Goal: Task Accomplishment & Management: Use online tool/utility

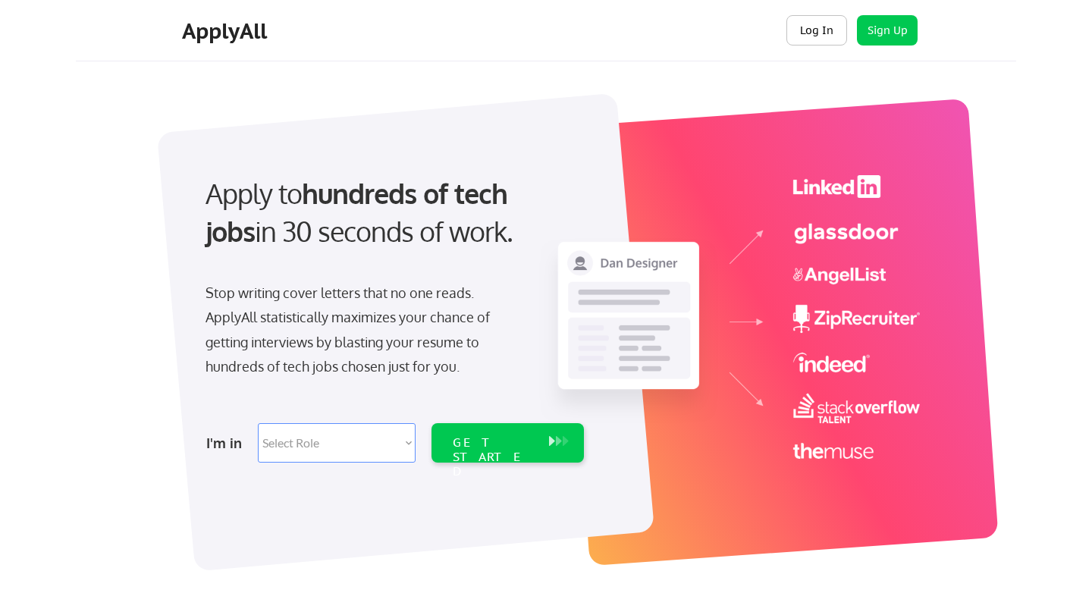
click at [832, 25] on button "Log In" at bounding box center [816, 30] width 61 height 30
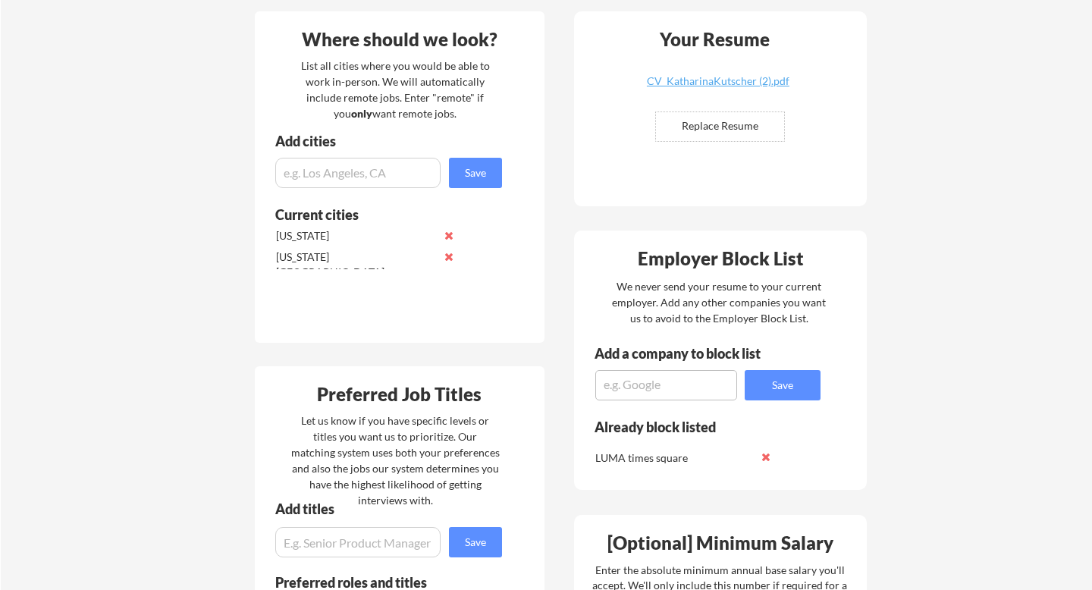
scroll to position [378, 0]
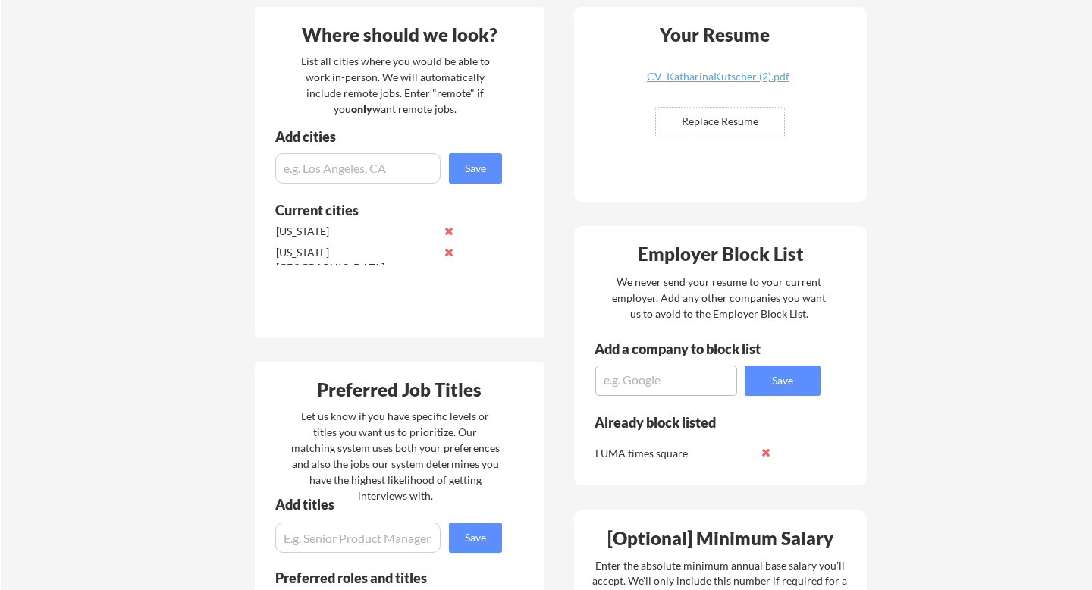
click at [452, 231] on button at bounding box center [449, 230] width 11 height 11
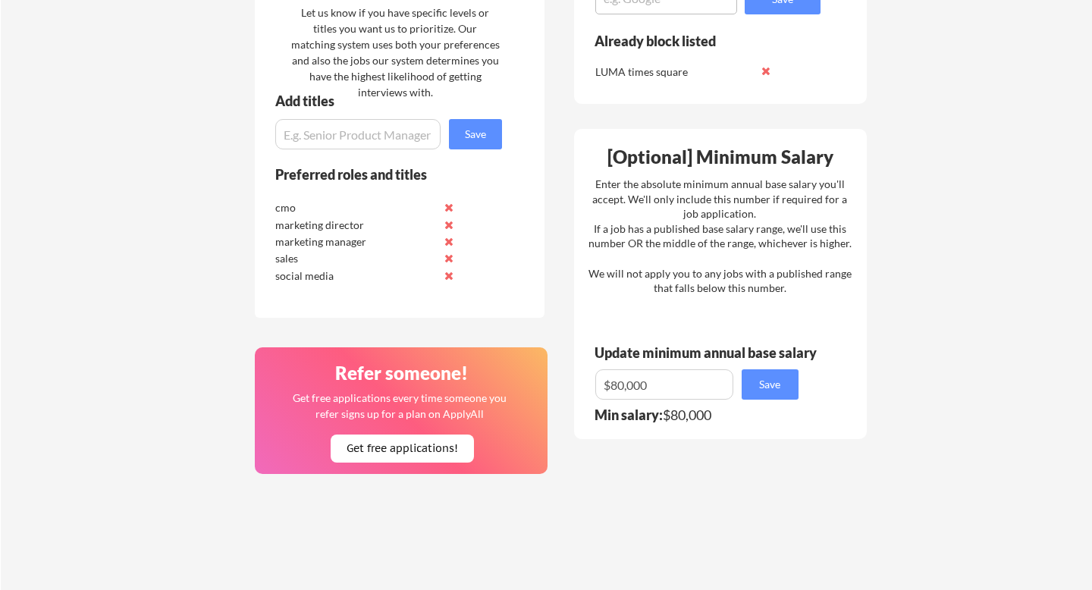
scroll to position [764, 0]
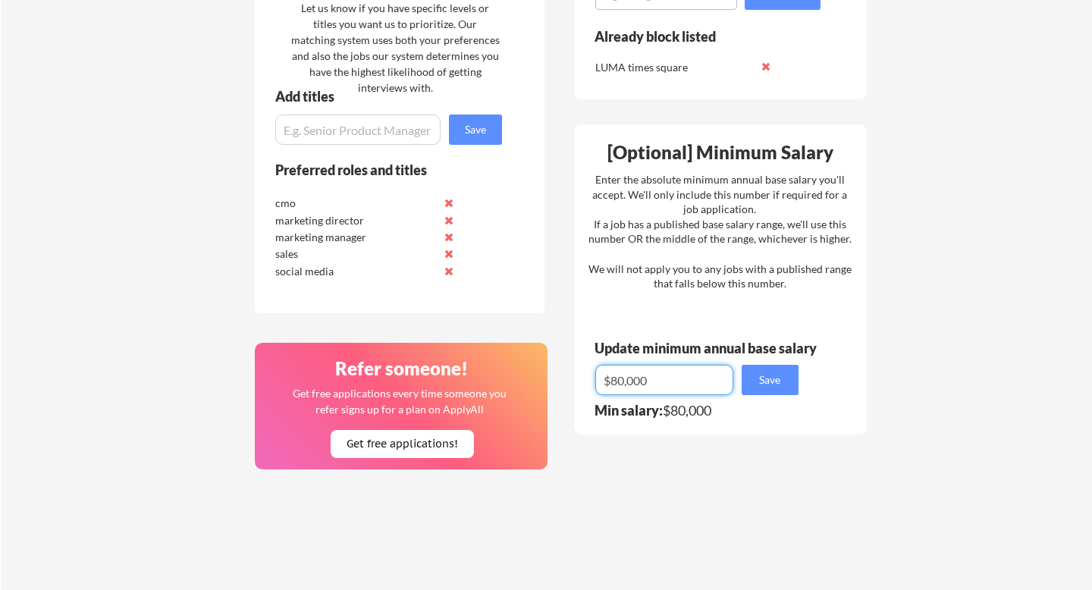
drag, startPoint x: 667, startPoint y: 377, endPoint x: 582, endPoint y: 377, distance: 84.9
click at [582, 377] on div "[Optional] Minimum Salary Enter the absolute minimum annual base salary you'll …" at bounding box center [720, 279] width 293 height 310
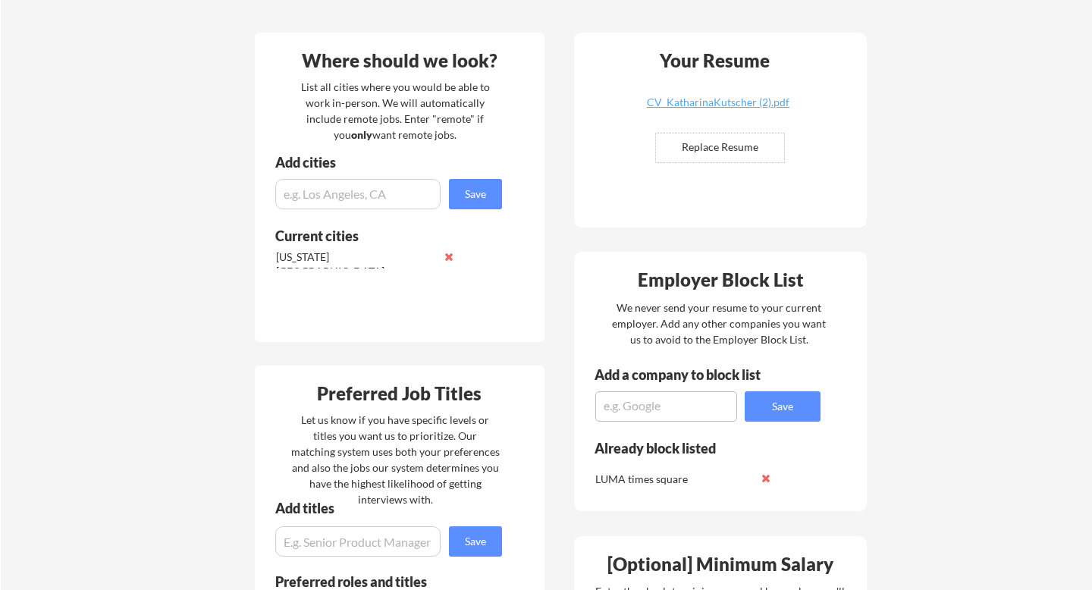
scroll to position [0, 0]
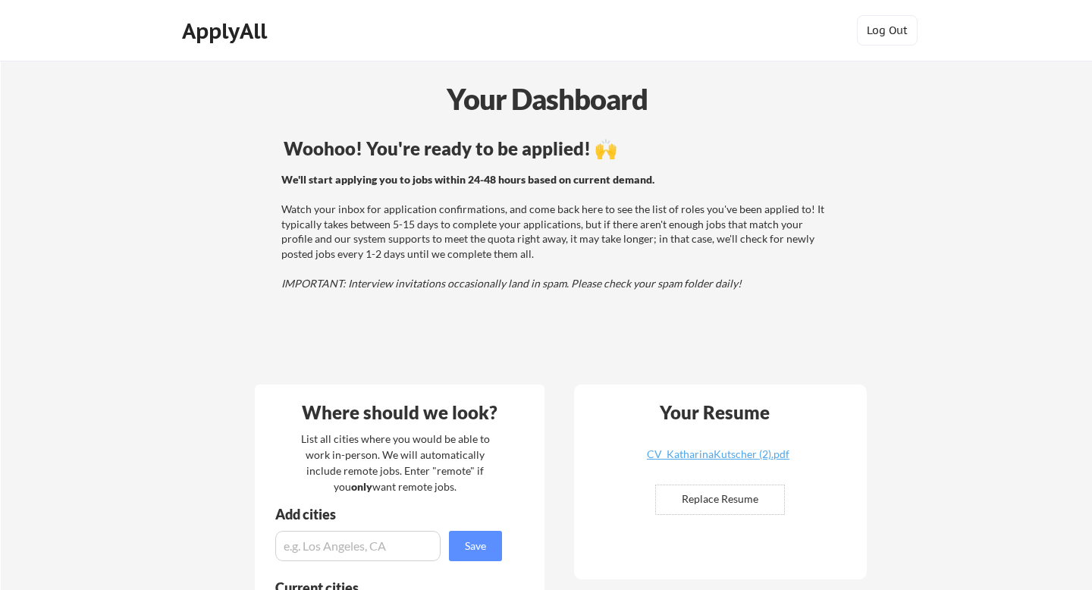
click at [258, 37] on div "ApplyAll" at bounding box center [226, 31] width 89 height 26
